Goal: Information Seeking & Learning: Learn about a topic

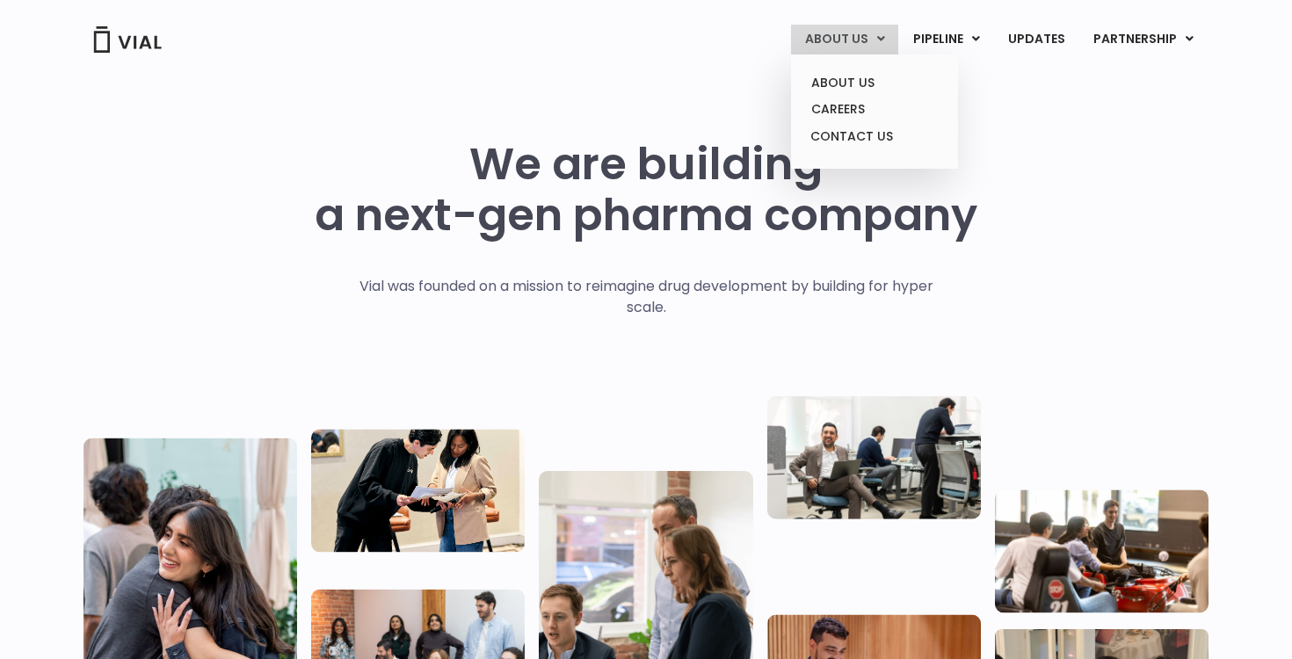
click at [873, 38] on link "ABOUT US" at bounding box center [844, 40] width 107 height 30
click at [868, 100] on link "CAREERS" at bounding box center [874, 109] width 154 height 27
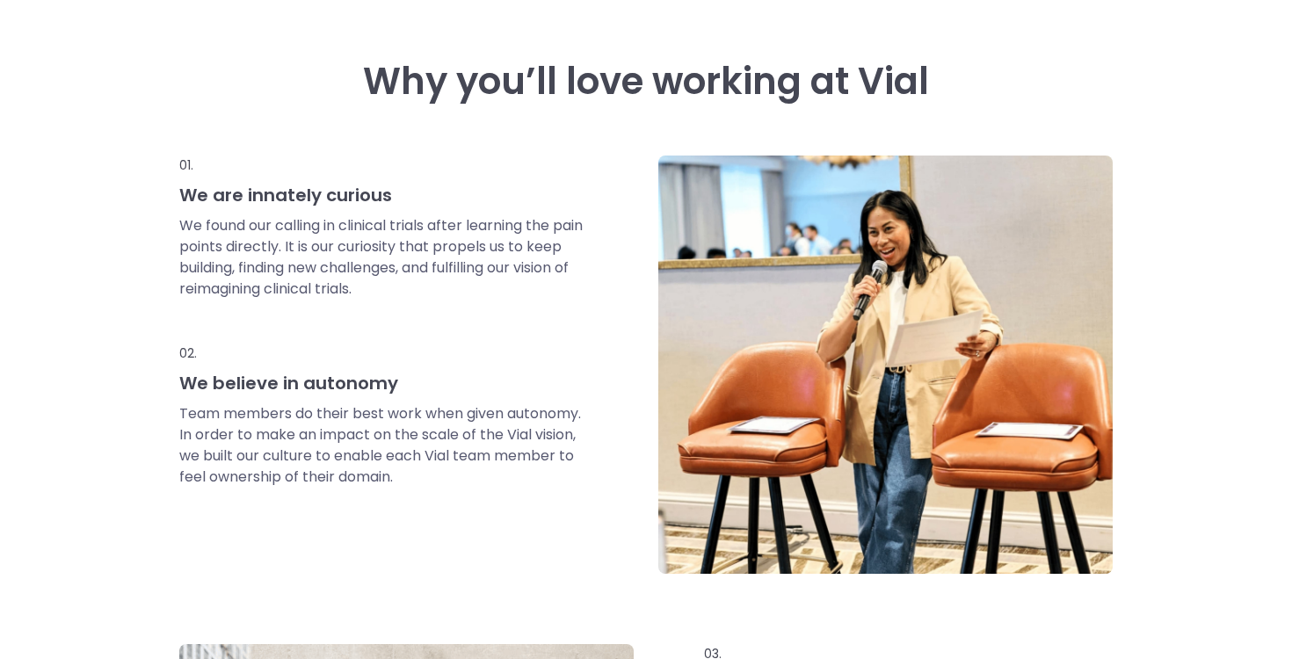
scroll to position [856, 0]
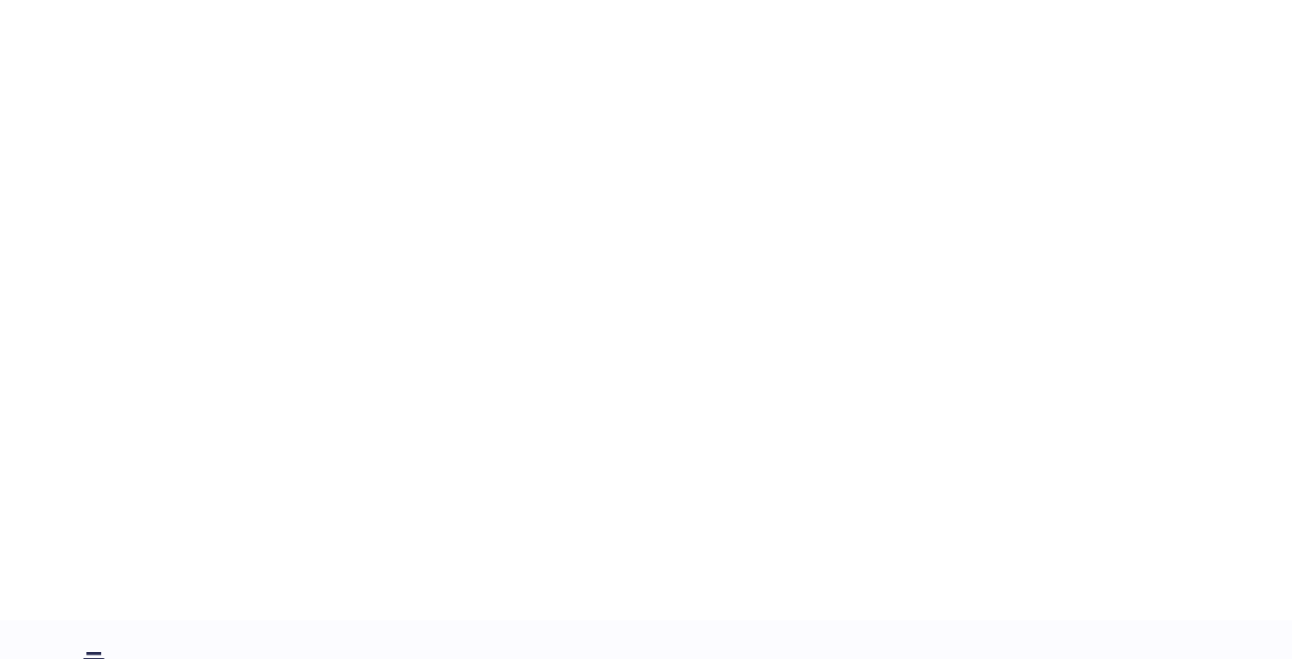
click at [1157, 286] on div "career opportunities Explore our open roles" at bounding box center [645, 243] width 1125 height 755
drag, startPoint x: 1122, startPoint y: 258, endPoint x: 1101, endPoint y: 450, distance: 192.8
click at [1101, 450] on div "career opportunities Explore our open roles" at bounding box center [645, 207] width 1125 height 755
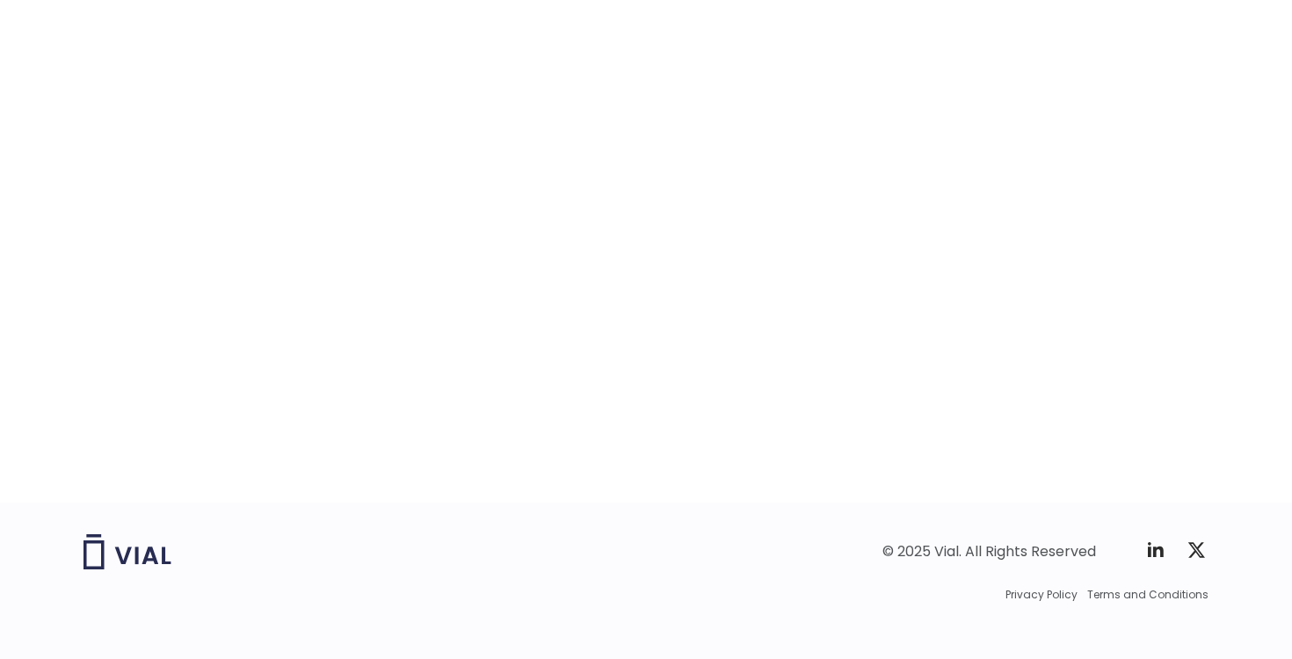
scroll to position [2785, 0]
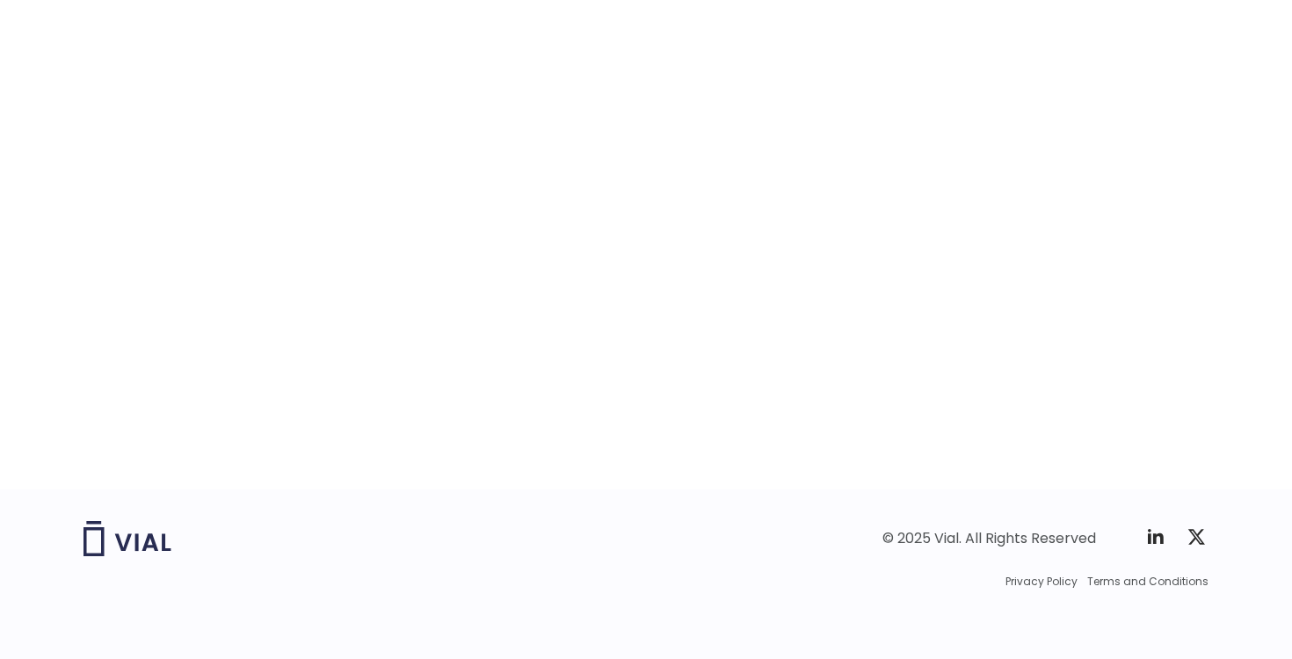
click at [1223, 265] on div "career opportunities Explore our open roles" at bounding box center [646, 68] width 1292 height 843
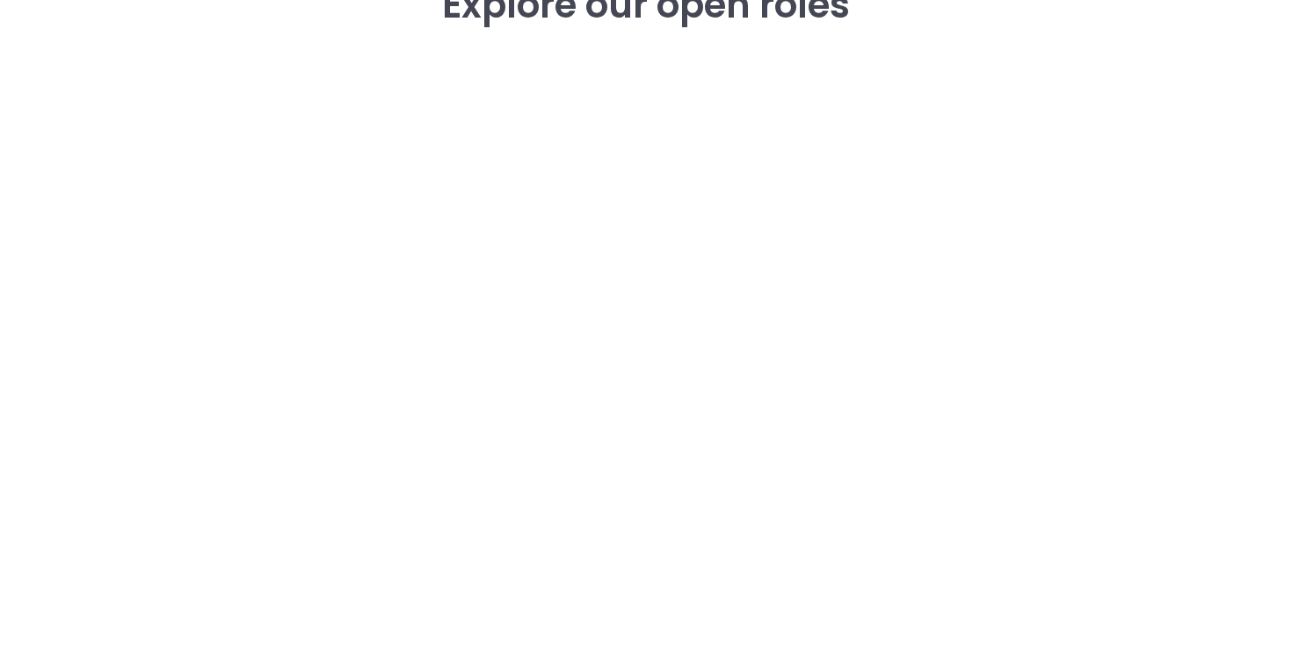
click at [1143, 289] on div "career opportunities Explore our open roles" at bounding box center [645, 323] width 1125 height 755
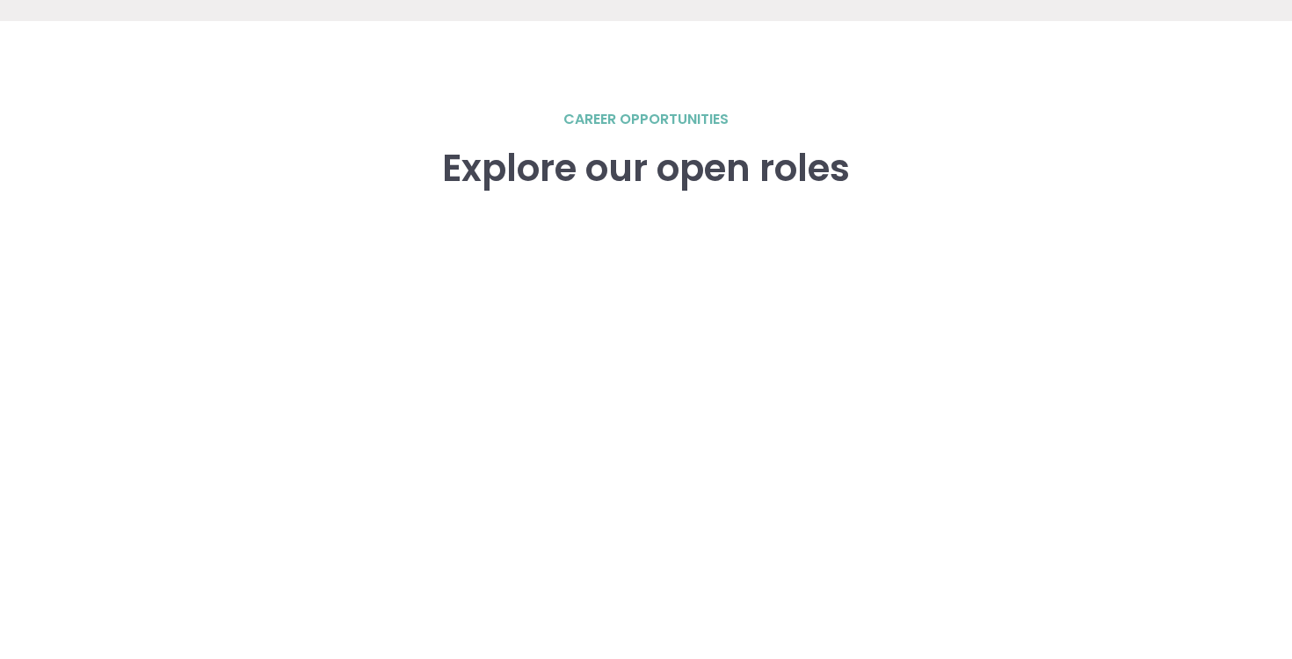
scroll to position [2328, 0]
